Goal: Use online tool/utility: Utilize a website feature to perform a specific function

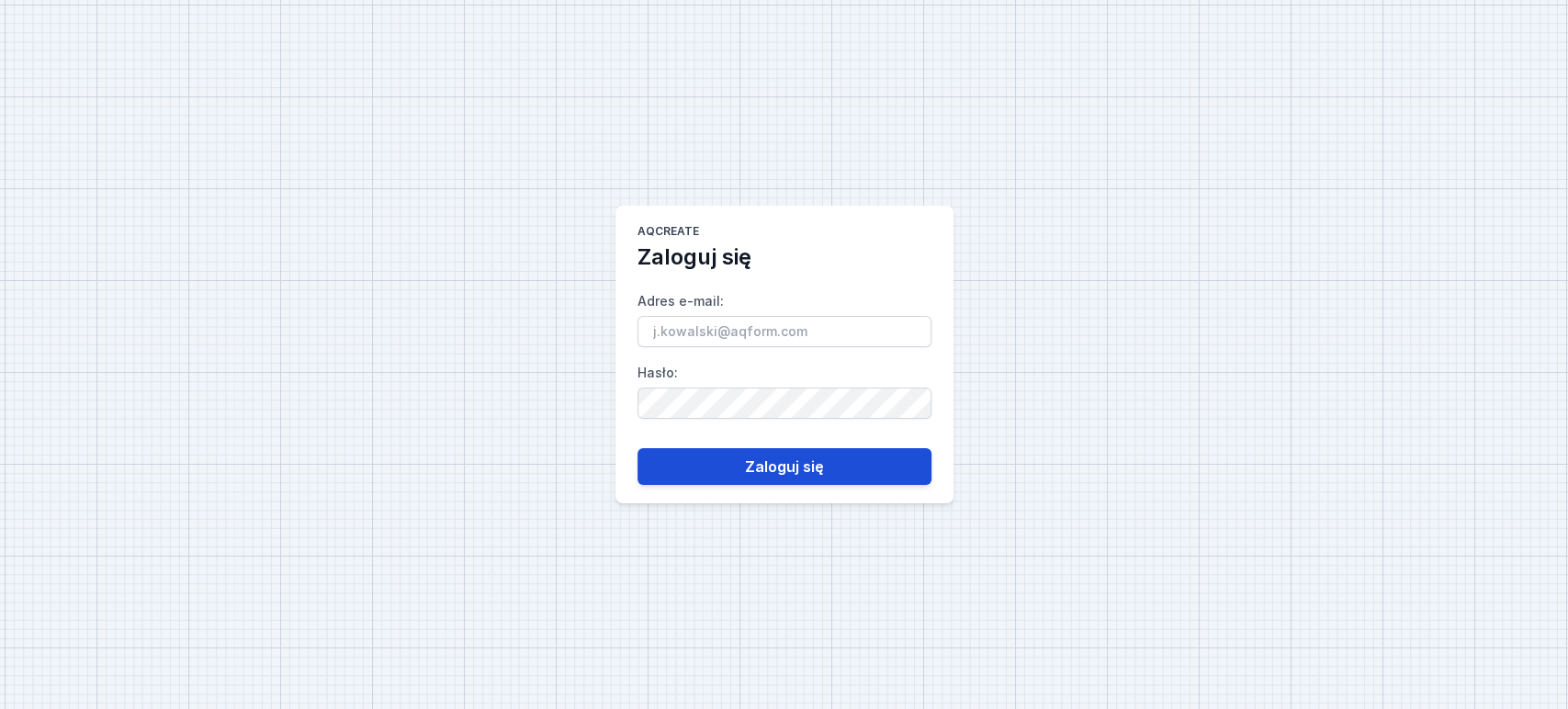
type input "[PERSON_NAME][EMAIL_ADDRESS][PERSON_NAME][DOMAIN_NAME]"
click at [772, 475] on button "Zaloguj się" at bounding box center [784, 467] width 294 height 37
select select "5"
select select "2"
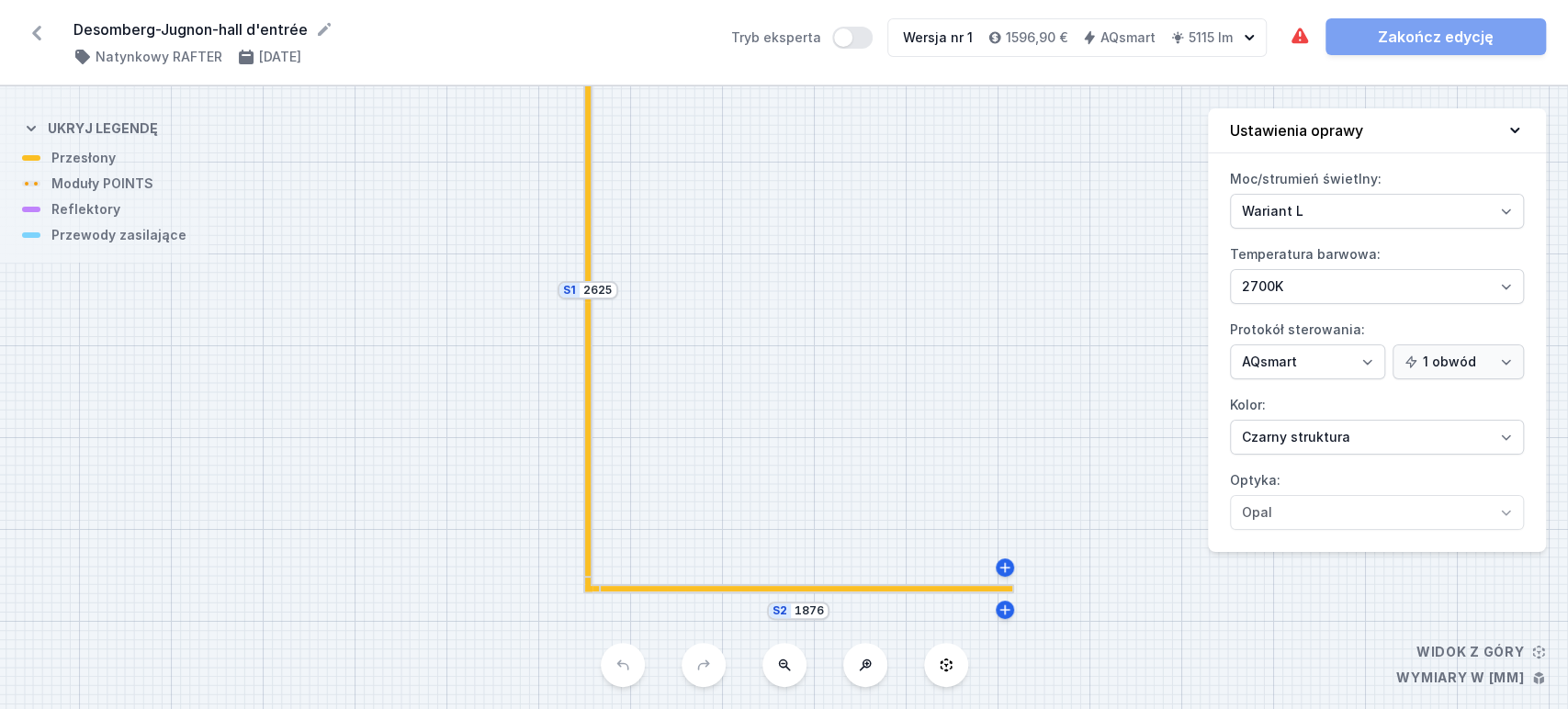
drag, startPoint x: 874, startPoint y: 323, endPoint x: 874, endPoint y: 289, distance: 34.0
click at [874, 289] on div "S2 1876 S1 2625" at bounding box center [784, 398] width 1568 height 623
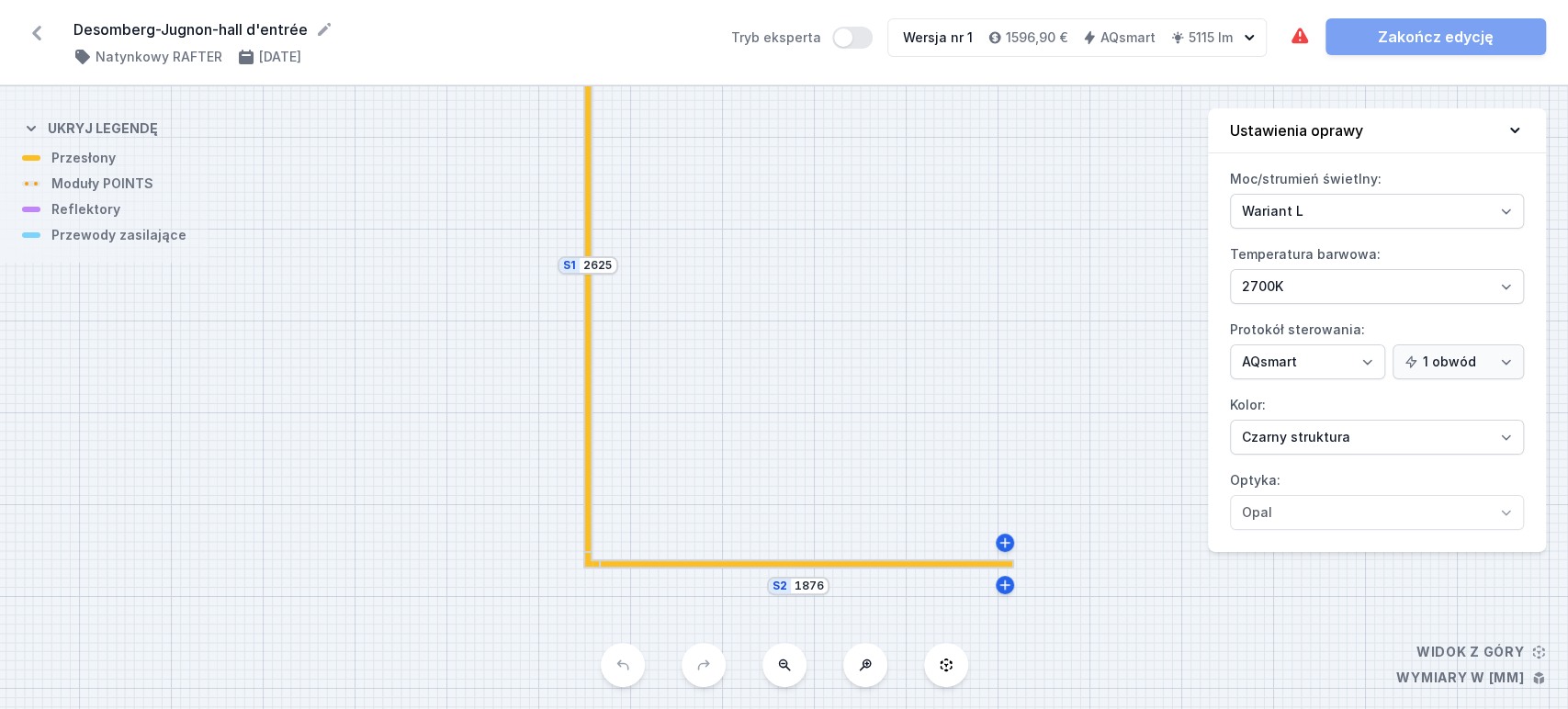
drag, startPoint x: 861, startPoint y: 400, endPoint x: 848, endPoint y: 411, distance: 17.0
click at [849, 410] on div "S2 1876 S1 2625" at bounding box center [784, 398] width 1568 height 623
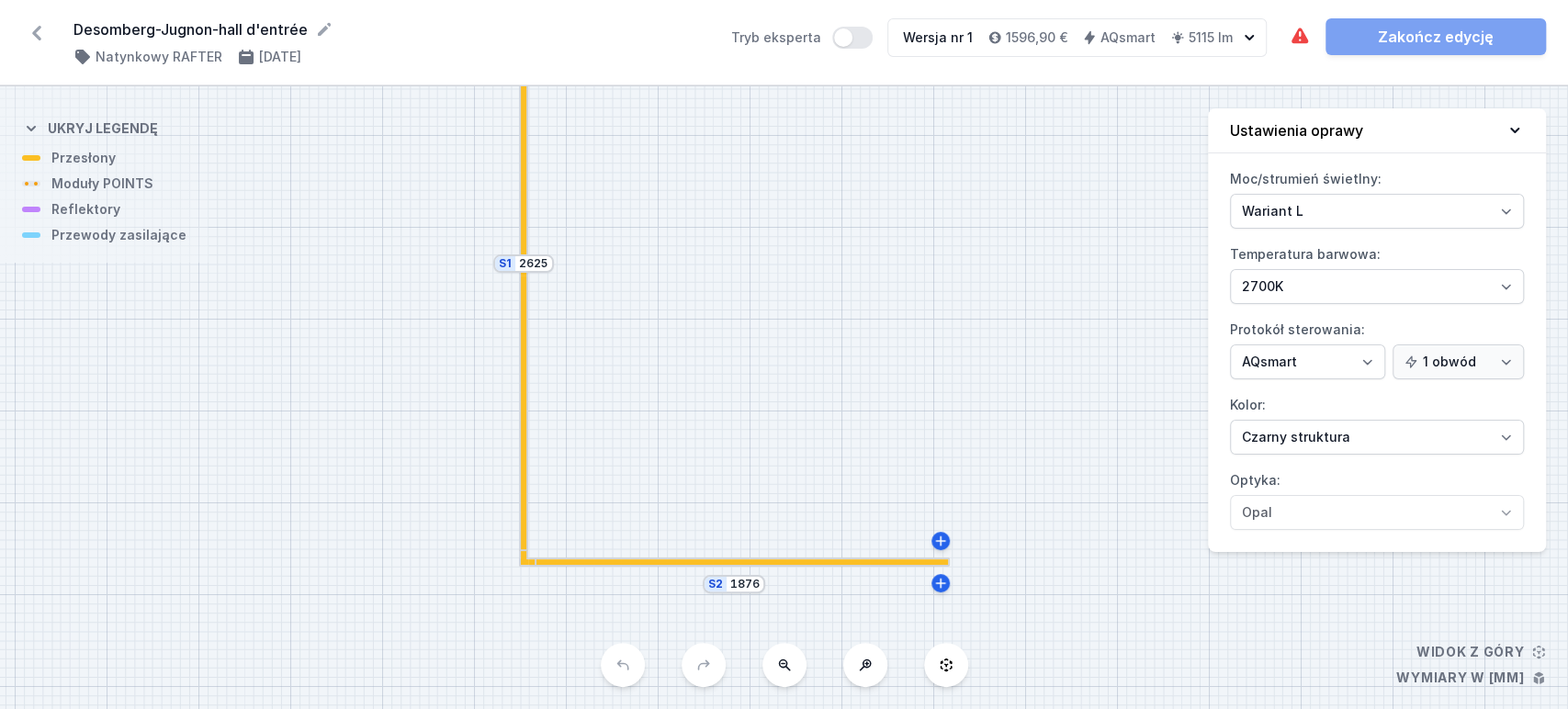
drag, startPoint x: 868, startPoint y: 423, endPoint x: 824, endPoint y: 313, distance: 118.5
click at [826, 310] on div "S2 1876 S1 2625" at bounding box center [784, 398] width 1568 height 623
click at [687, 564] on div at bounding box center [734, 562] width 431 height 6
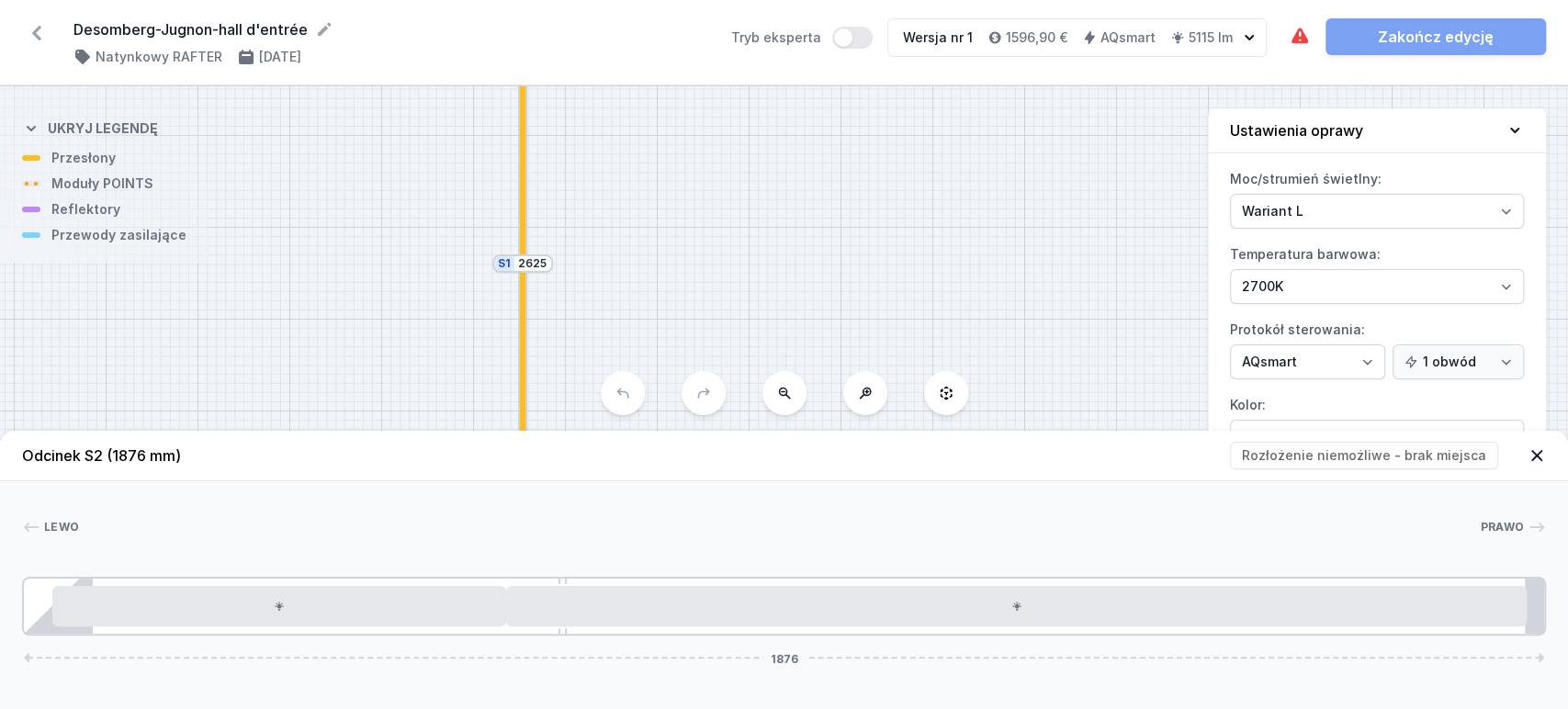
click at [1006, 361] on div "S2 1876 S1 2625" at bounding box center [784, 398] width 1568 height 623
click at [791, 272] on div "S2 1876 S1 2625" at bounding box center [784, 398] width 1568 height 623
click at [838, 291] on div "S2 1876 S1 2625" at bounding box center [784, 398] width 1568 height 623
click at [846, 275] on div "S2 1876 S1 2625" at bounding box center [784, 398] width 1568 height 623
click at [1539, 453] on icon at bounding box center [1536, 456] width 11 height 11
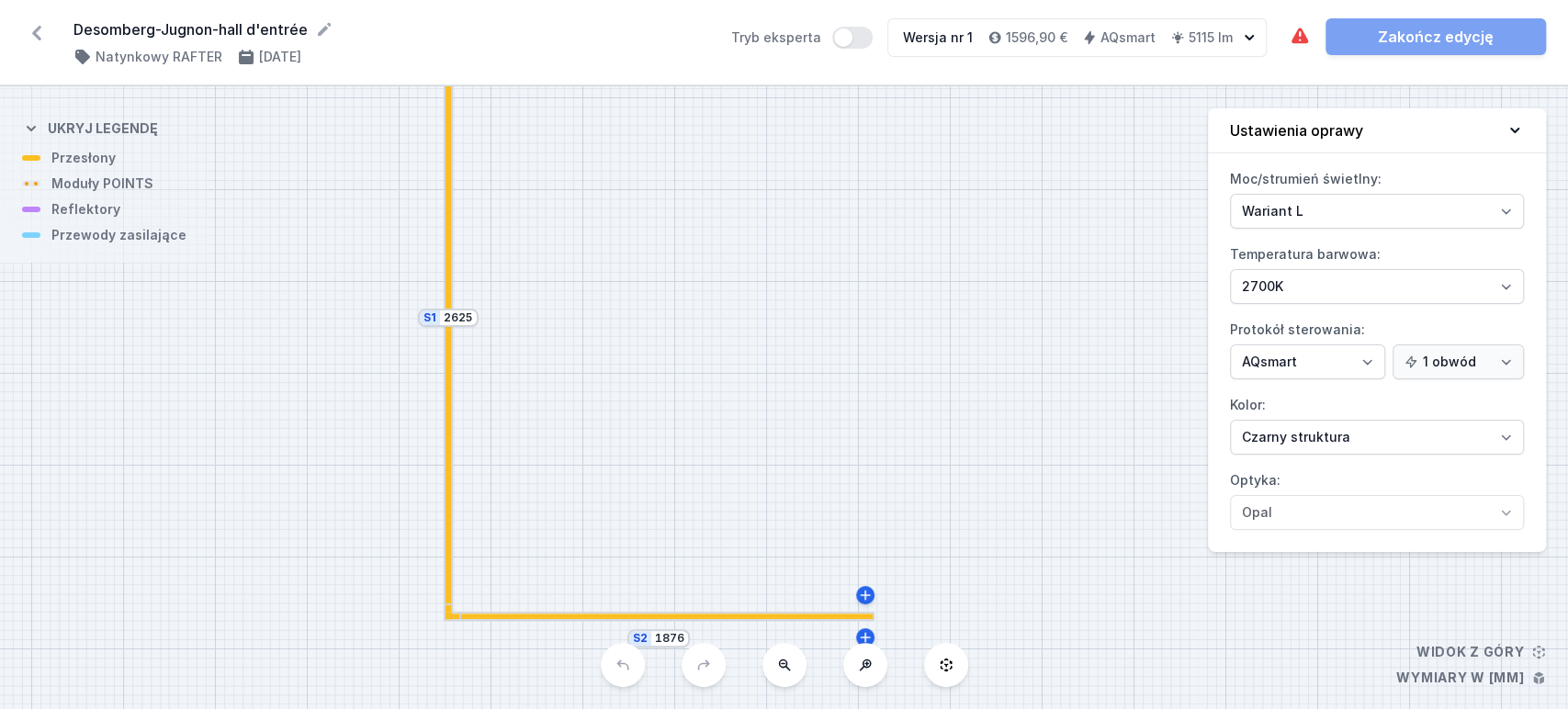
drag, startPoint x: 885, startPoint y: 309, endPoint x: 806, endPoint y: 314, distance: 79.2
click at [806, 314] on div "S2 1876 S1 2625" at bounding box center [784, 398] width 1568 height 623
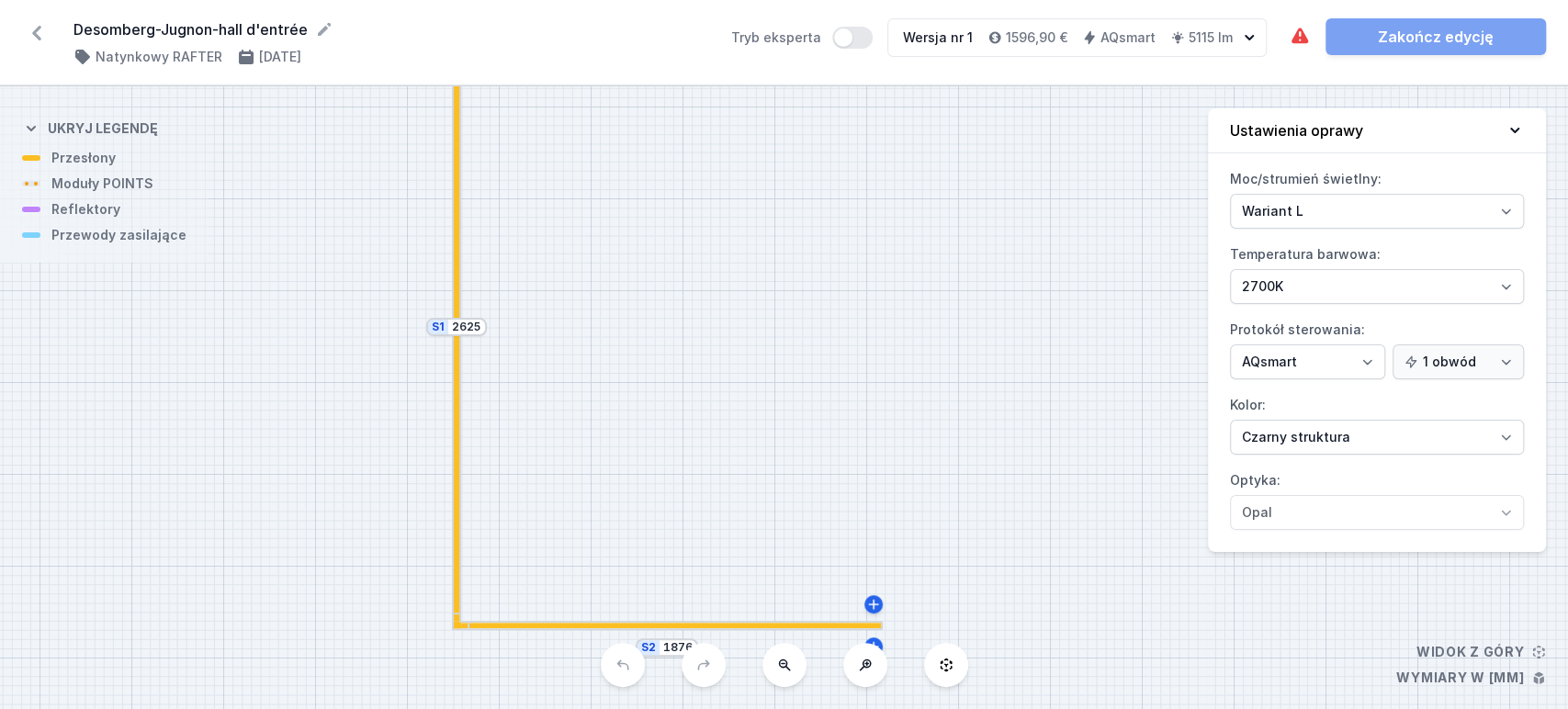
drag, startPoint x: 892, startPoint y: 343, endPoint x: 899, endPoint y: 330, distance: 14.8
click at [899, 330] on div "S2 1876 S1 2625" at bounding box center [784, 398] width 1568 height 623
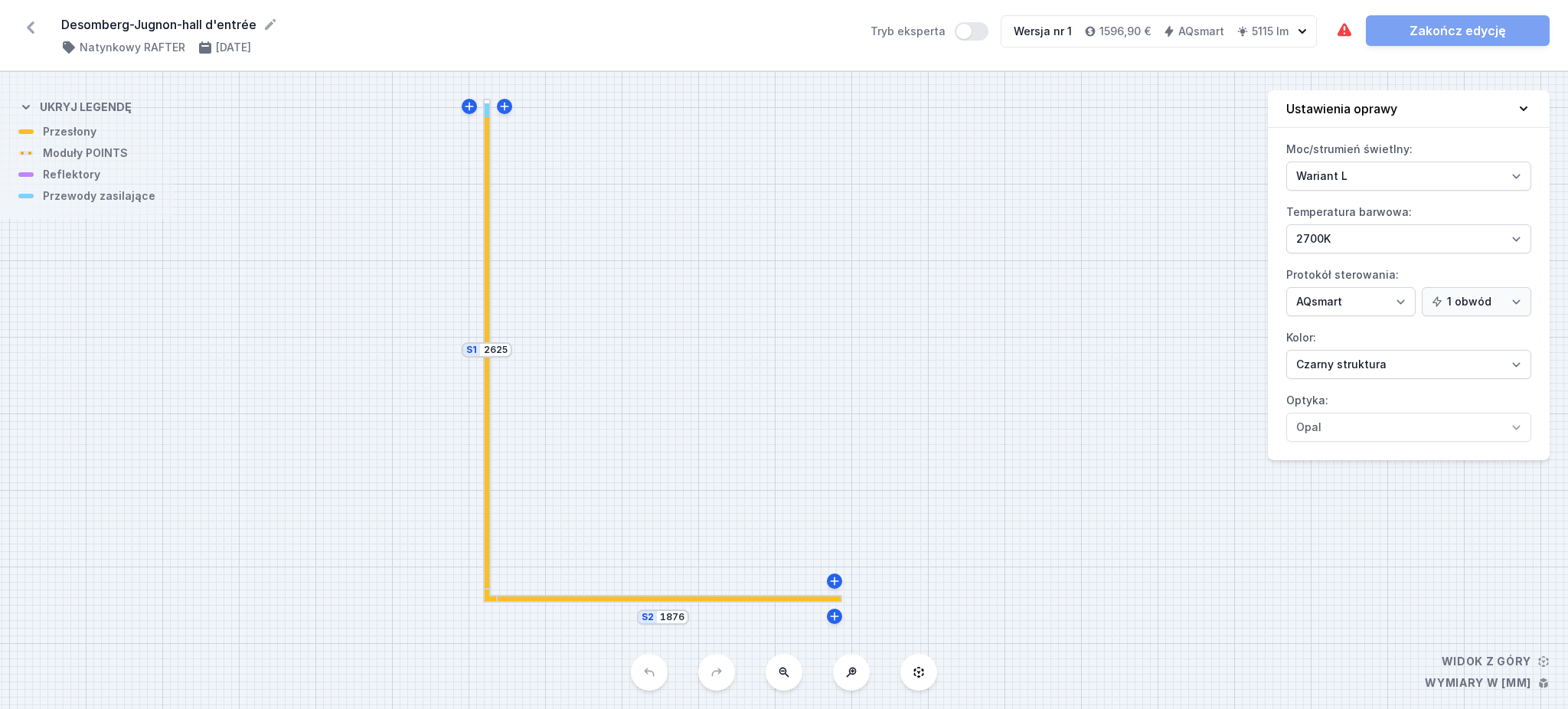
drag, startPoint x: 849, startPoint y: 305, endPoint x: 824, endPoint y: 330, distance: 35.4
click at [824, 330] on div "S2 1876 S1 2625" at bounding box center [784, 390] width 1568 height 637
